Goal: Book appointment/travel/reservation

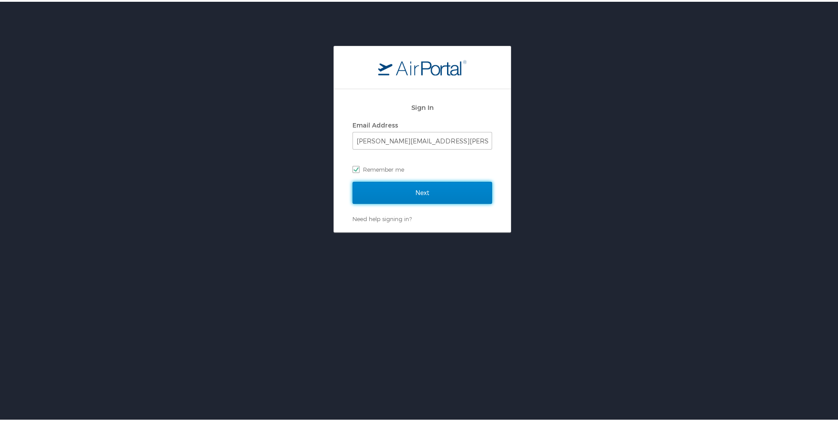
click at [411, 190] on input "Next" at bounding box center [422, 191] width 140 height 22
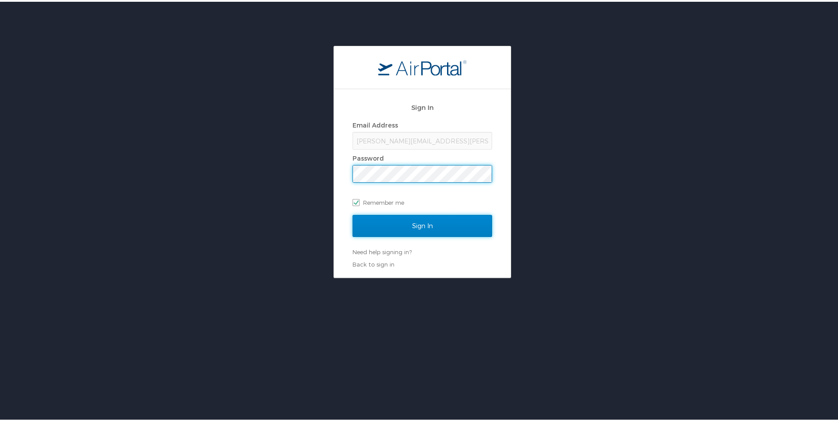
click at [430, 223] on input "Sign In" at bounding box center [422, 224] width 140 height 22
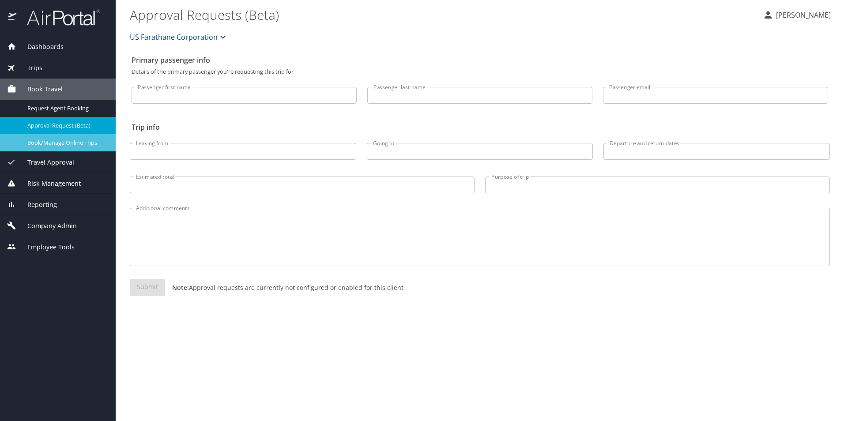
click at [53, 144] on span "Book/Manage Online Trips" at bounding box center [66, 143] width 78 height 8
